Goal: Information Seeking & Learning: Check status

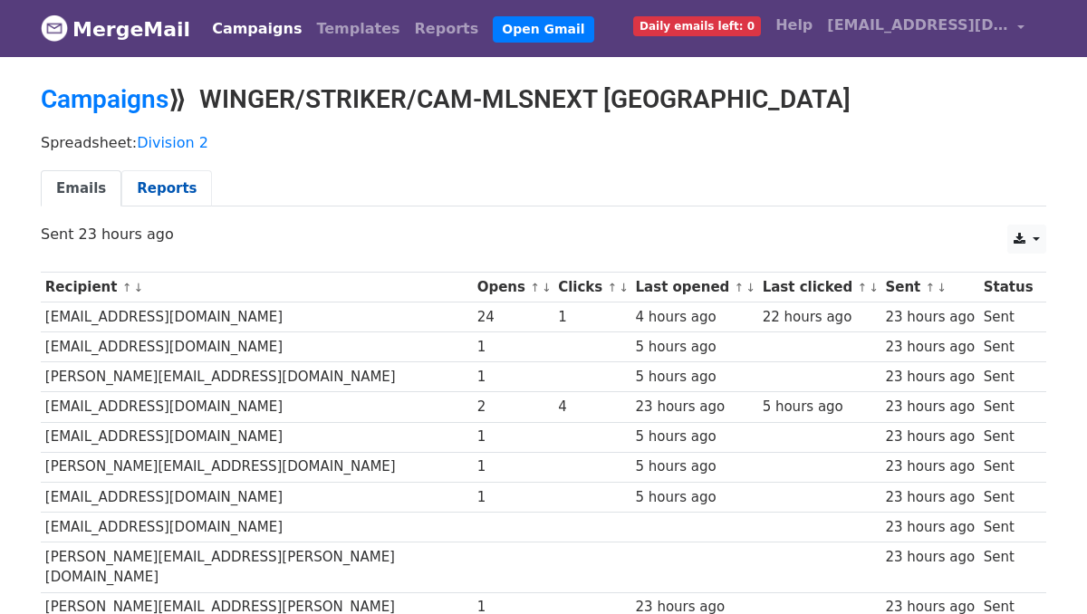
click at [165, 188] on link "Reports" at bounding box center [166, 188] width 91 height 37
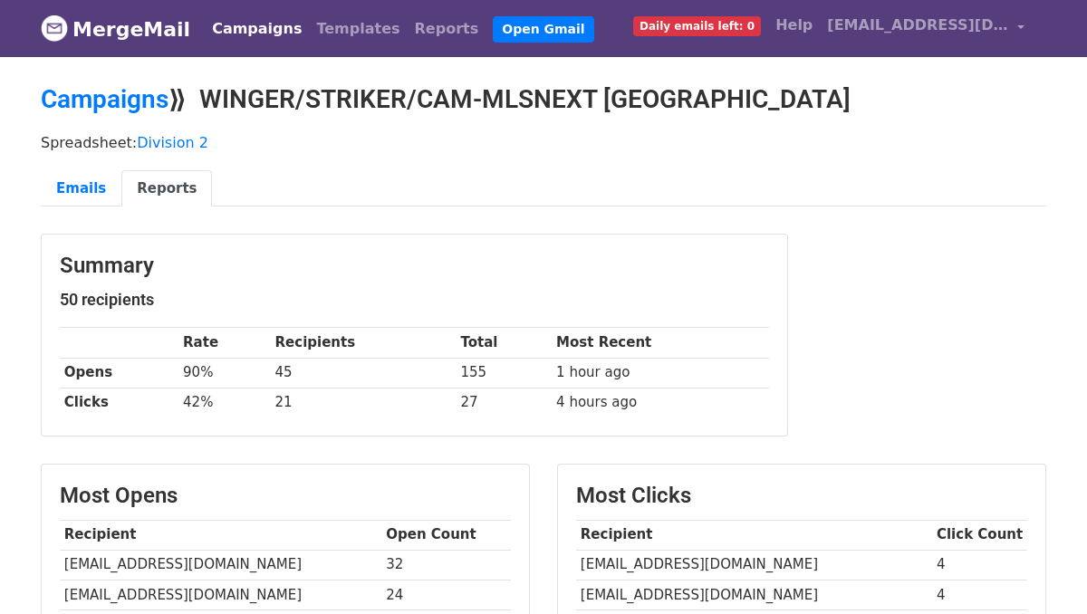
click at [243, 25] on link "Campaigns" at bounding box center [257, 29] width 104 height 36
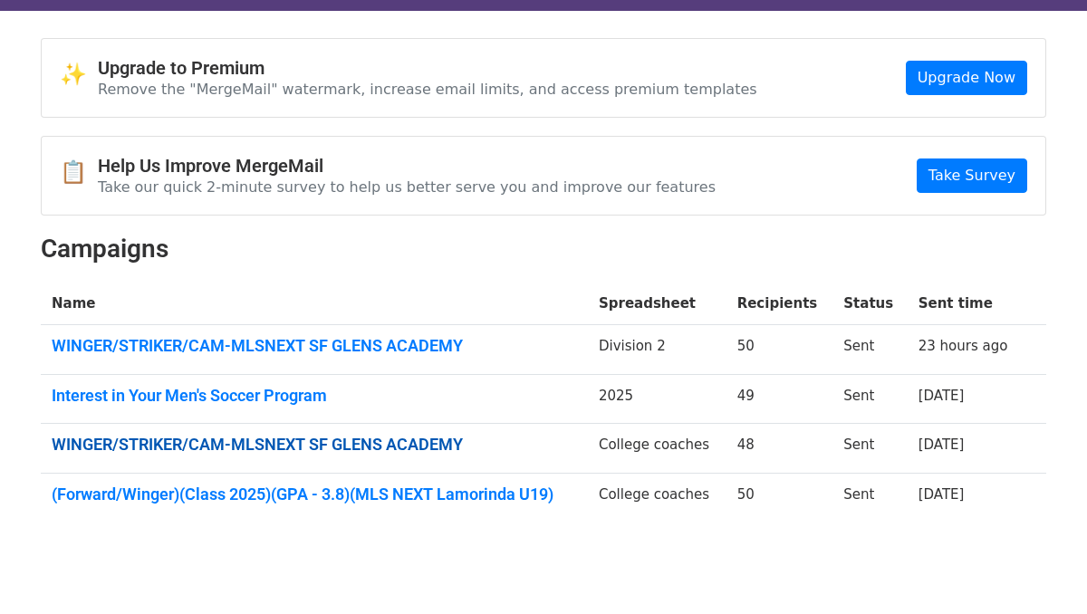
scroll to position [48, 0]
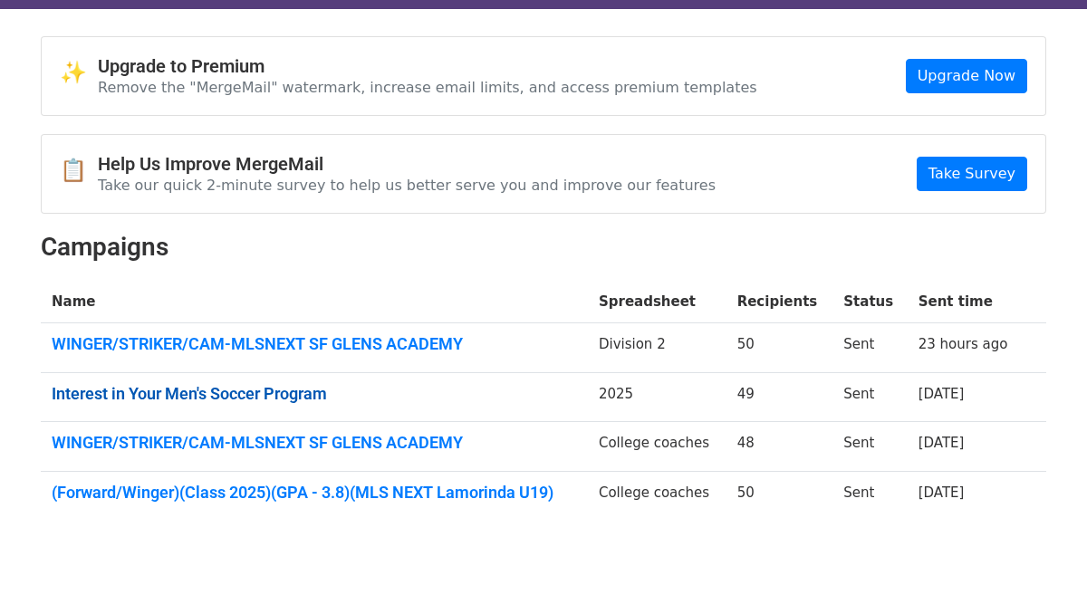
click at [234, 391] on link "Interest in Your Men's Soccer Program" at bounding box center [315, 394] width 526 height 20
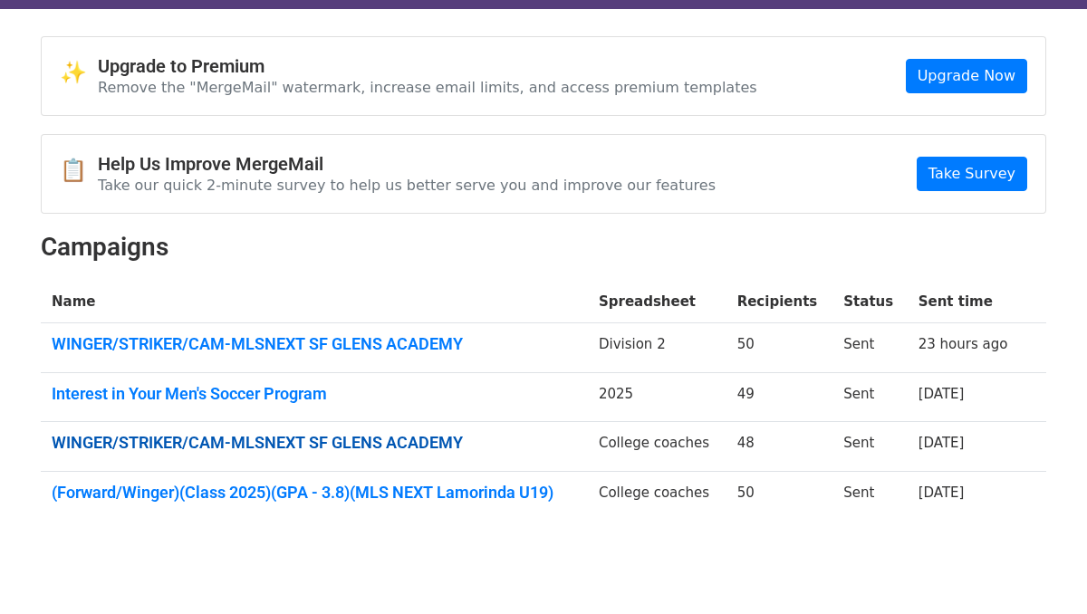
click at [371, 436] on link "WINGER/STRIKER/CAM-MLSNEXT SF GLENS ACADEMY" at bounding box center [315, 443] width 526 height 20
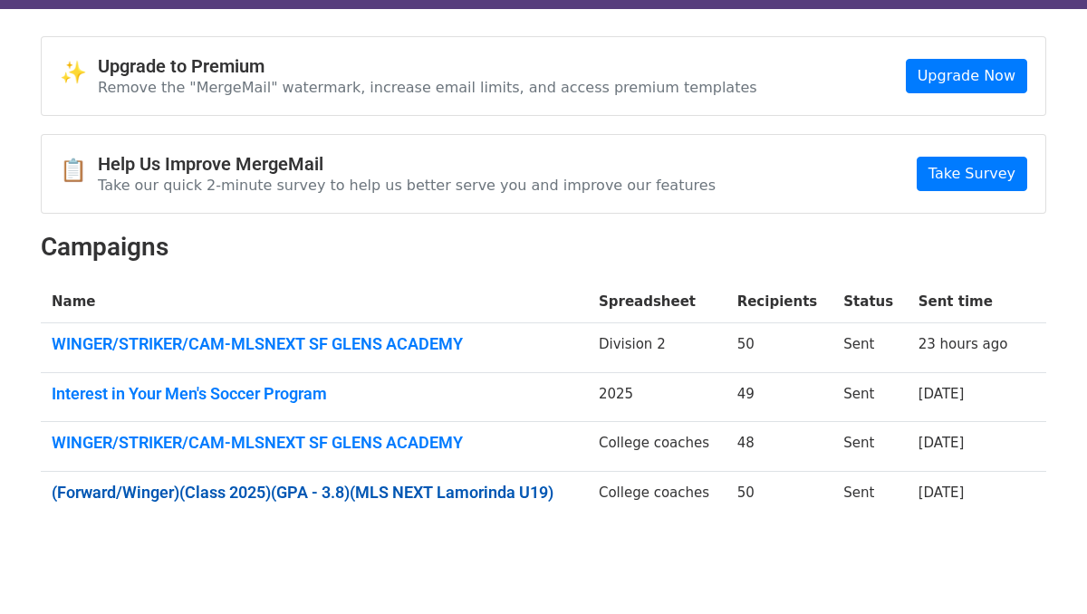
click at [367, 488] on link "(Forward/Winger)(Class 2025)(GPA - 3.8)(MLS NEXT Lamorinda U19)" at bounding box center [315, 493] width 526 height 20
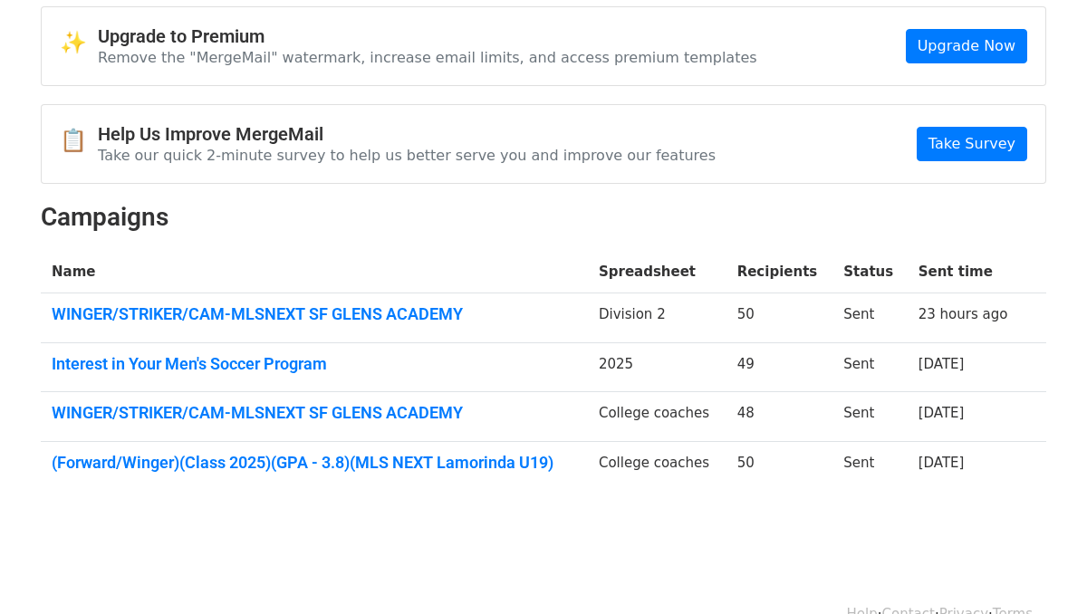
scroll to position [70, 0]
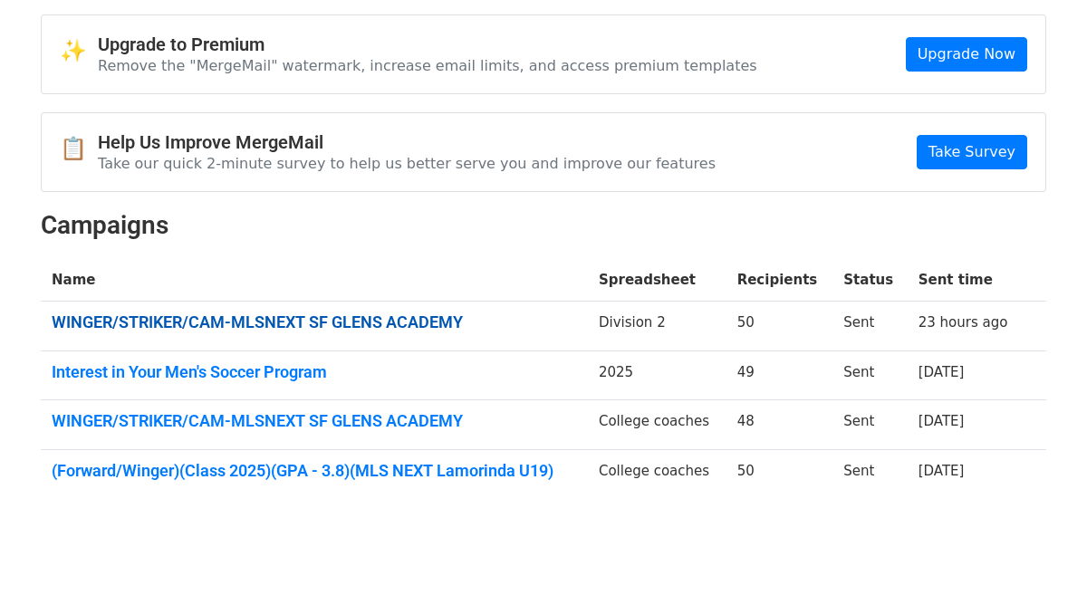
click at [254, 323] on link "WINGER/STRIKER/CAM-MLSNEXT SF GLENS ACADEMY" at bounding box center [315, 323] width 526 height 20
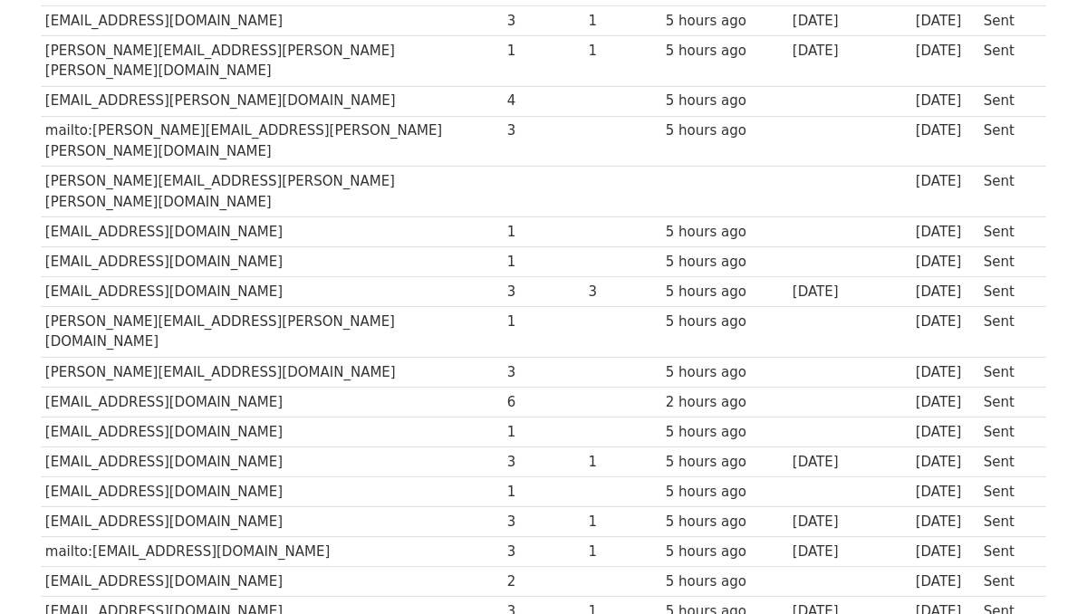
scroll to position [838, 0]
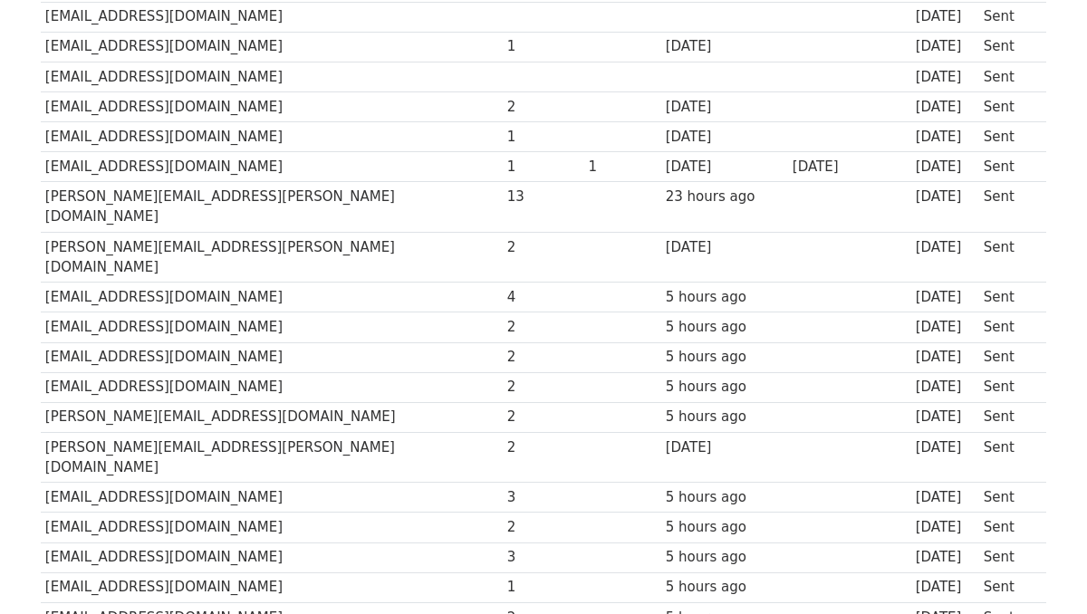
scroll to position [420, 0]
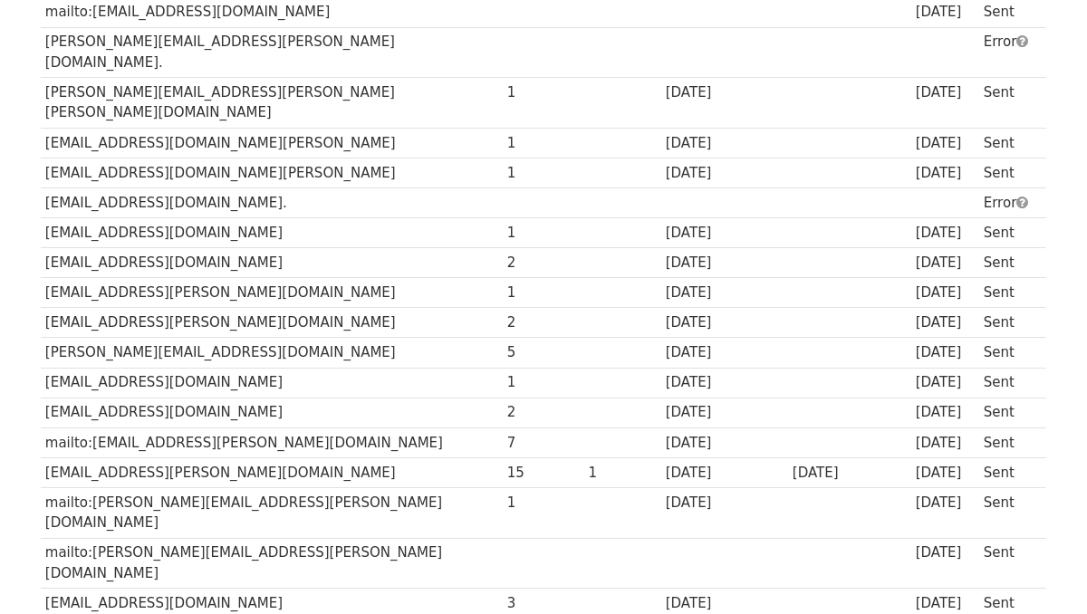
scroll to position [1347, 0]
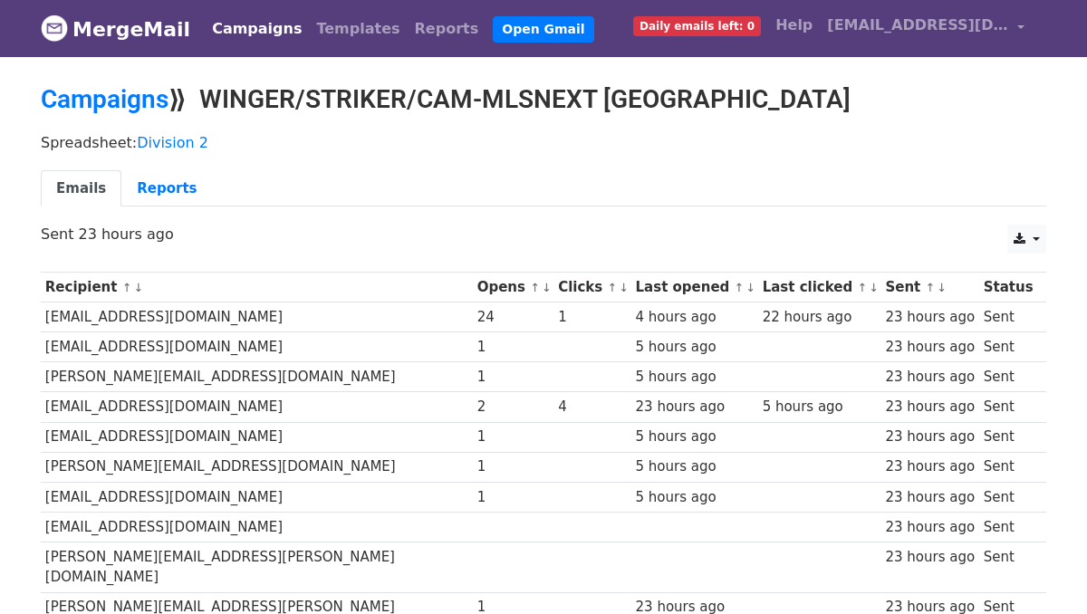
drag, startPoint x: 210, startPoint y: 94, endPoint x: 895, endPoint y: 93, distance: 685.0
click at [895, 93] on h2 "Campaigns ⟫ WINGER/STRIKER/CAM-MLSNEXT SF GLENS ACADEMY" at bounding box center [544, 99] width 1006 height 31
copy h2 "WINGER/STRIKER/CAM-MLSNEXT SF GLENS ACADEMY"
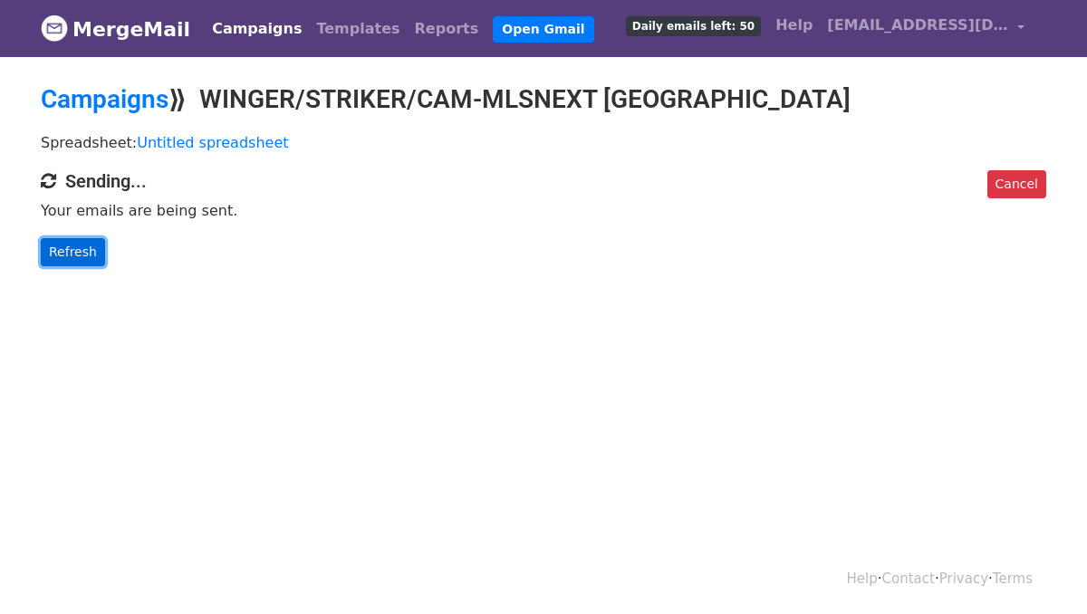
click at [69, 257] on link "Refresh" at bounding box center [73, 252] width 64 height 28
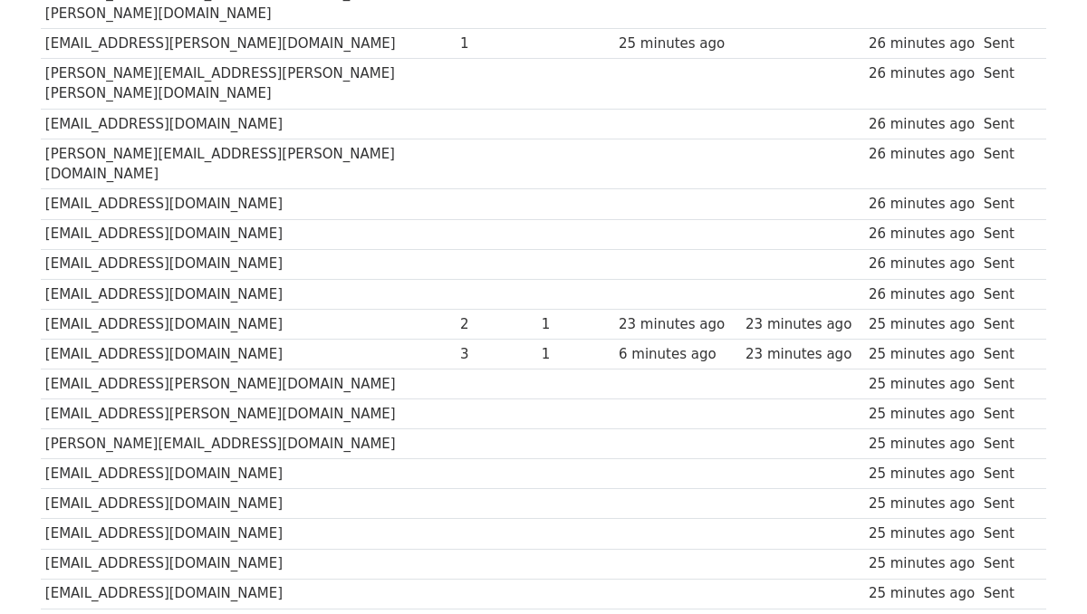
scroll to position [915, 0]
